Goal: Check status: Check status

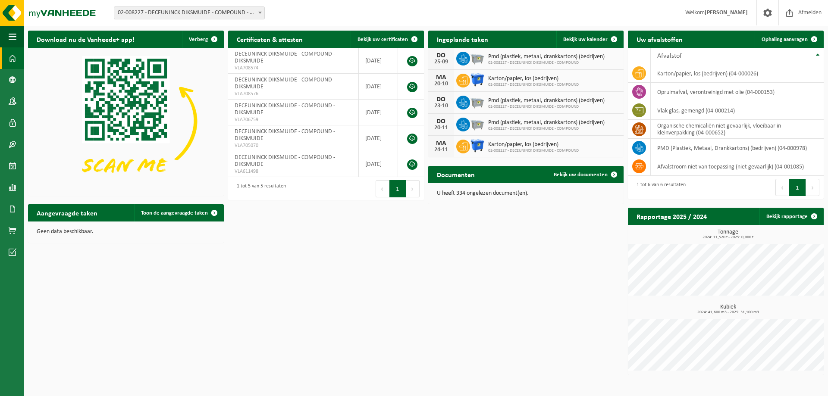
click at [233, 13] on span "02-008227 - DECEUNINCK DIKSMUIDE - COMPOUND - DIKSMUIDE" at bounding box center [189, 13] width 150 height 12
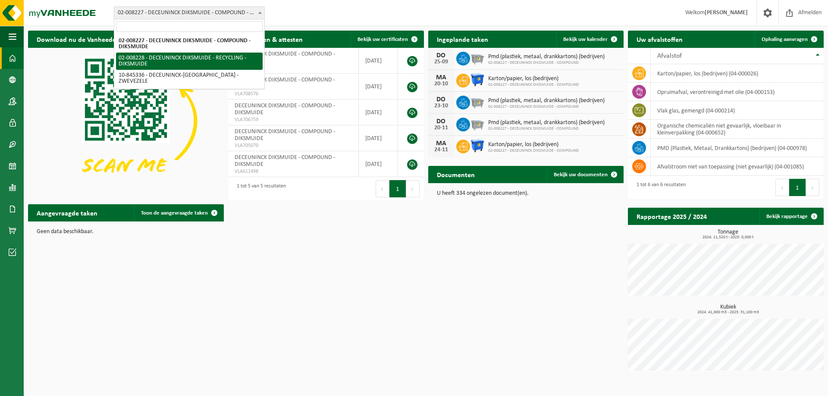
select select "1119"
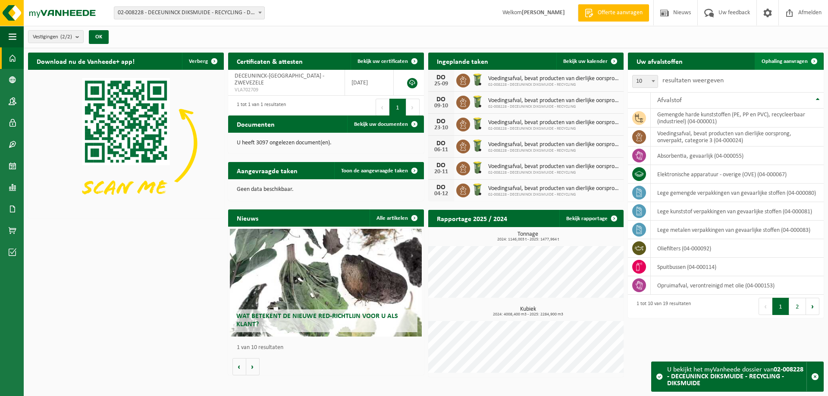
click at [784, 62] on span "Ophaling aanvragen" at bounding box center [785, 62] width 46 height 6
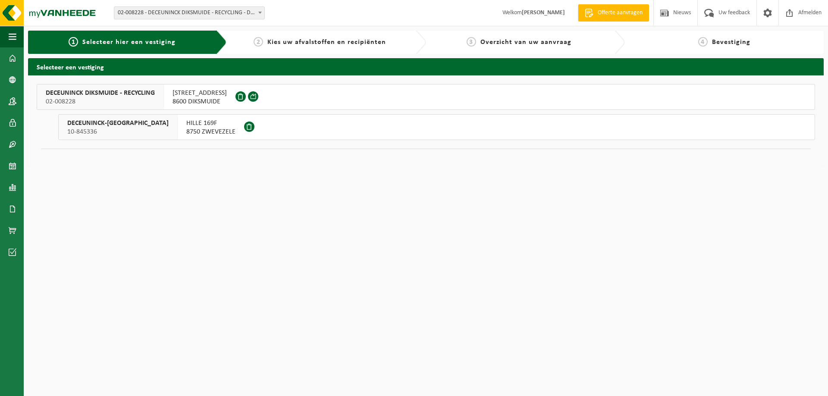
click at [178, 96] on span "[STREET_ADDRESS]" at bounding box center [200, 93] width 54 height 9
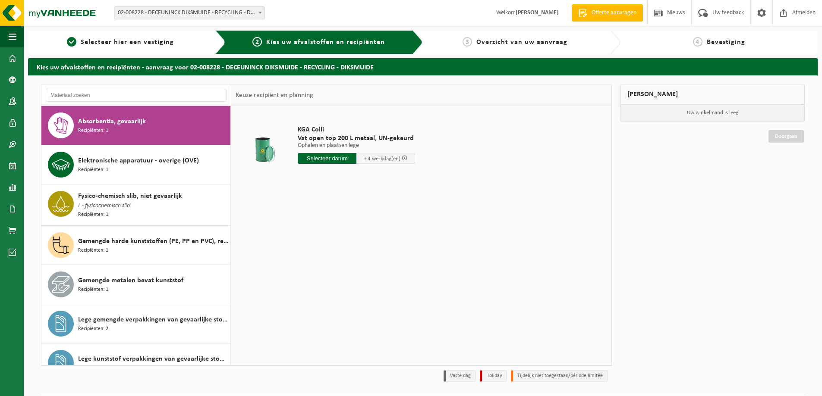
click at [181, 10] on span "02-008228 - DECEUNINCK DIKSMUIDE - RECYCLING - DIKSMUIDE" at bounding box center [189, 13] width 150 height 12
click at [54, 9] on img at bounding box center [52, 13] width 104 height 26
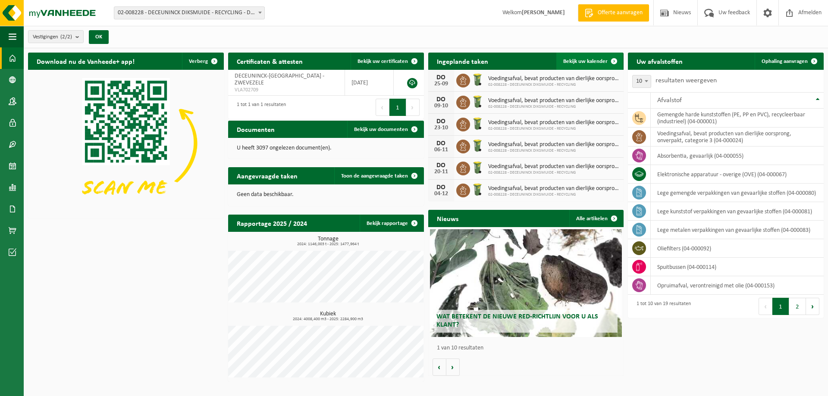
click at [587, 60] on span "Bekijk uw kalender" at bounding box center [585, 62] width 44 height 6
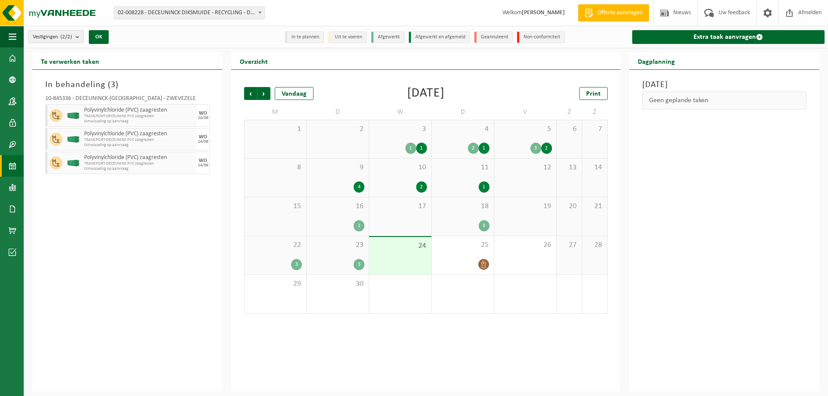
click at [334, 250] on div "23 3" at bounding box center [338, 255] width 62 height 38
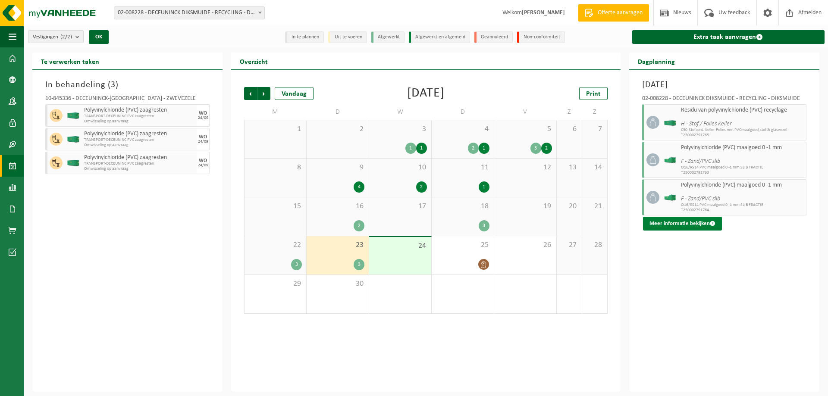
click at [689, 218] on button "Meer informatie bekijken" at bounding box center [682, 224] width 79 height 14
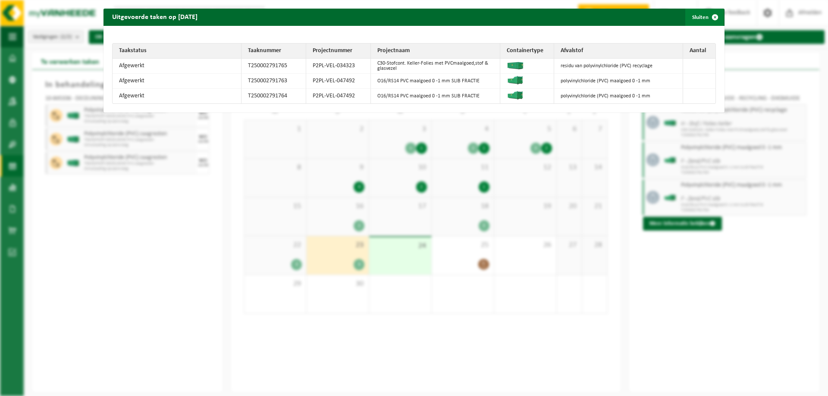
click at [707, 16] on span "button" at bounding box center [715, 17] width 17 height 17
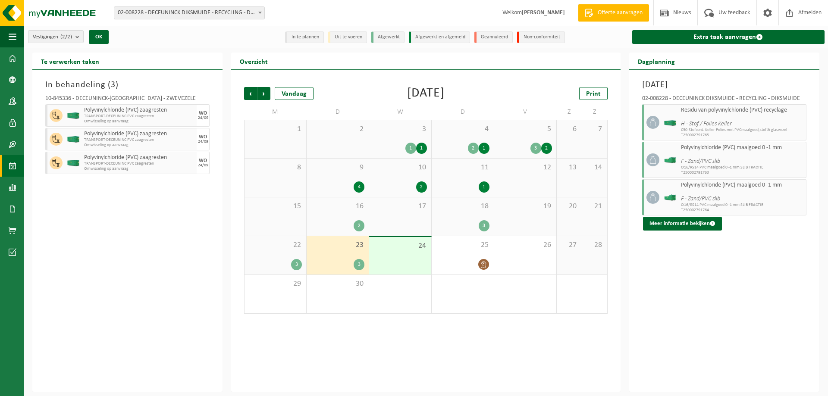
click at [343, 251] on div "23 3" at bounding box center [338, 255] width 62 height 38
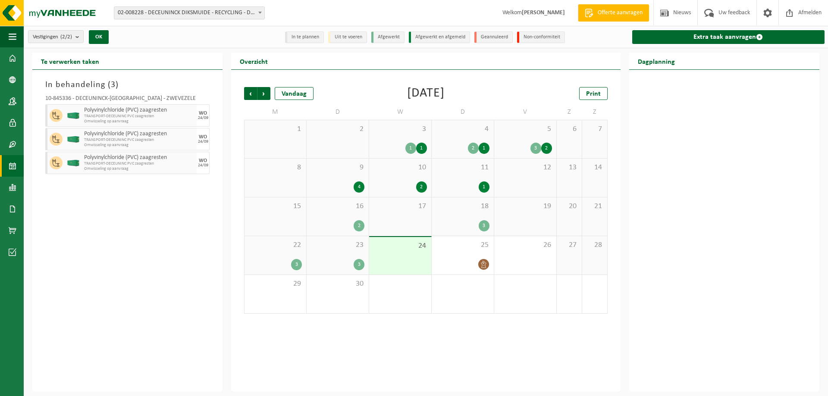
click at [343, 251] on div "23 3" at bounding box center [338, 255] width 62 height 38
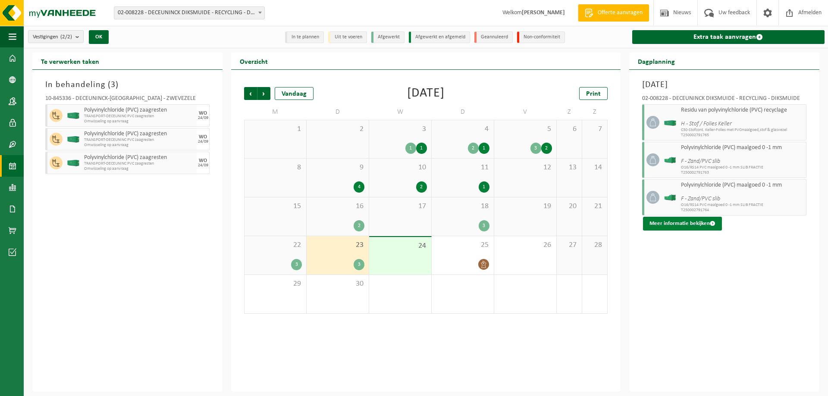
click at [682, 221] on button "Meer informatie bekijken" at bounding box center [682, 224] width 79 height 14
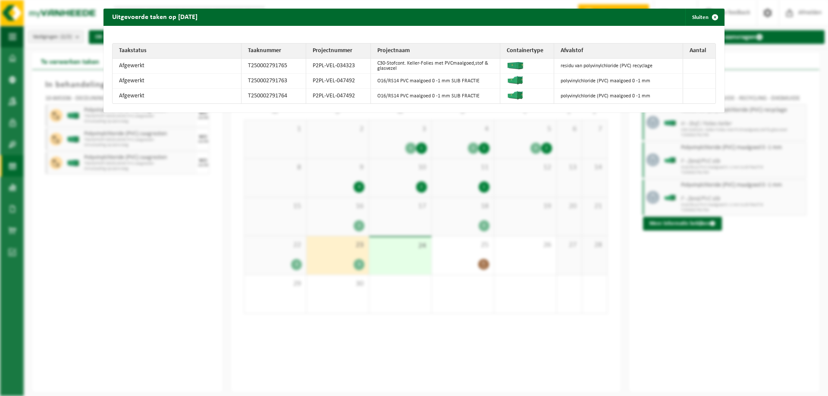
click at [615, 80] on td "polyvinylchloride (PVC) maalgoed 0 -1 mm" at bounding box center [618, 81] width 129 height 15
drag, startPoint x: 514, startPoint y: 148, endPoint x: 519, endPoint y: 206, distance: 58.5
